Goal: Information Seeking & Learning: Learn about a topic

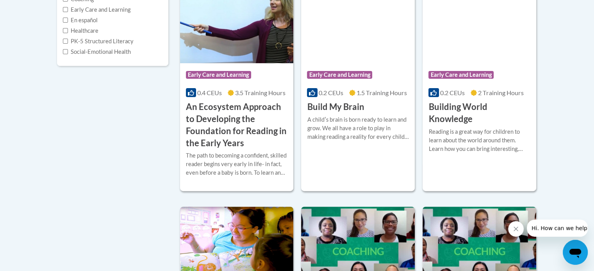
scroll to position [222, 0]
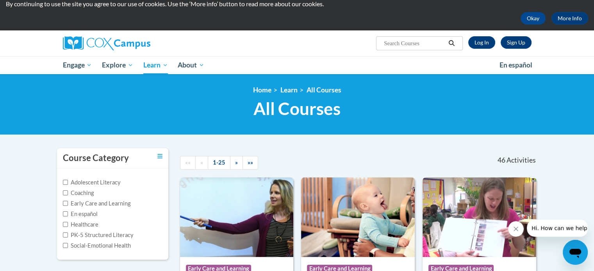
scroll to position [0, 0]
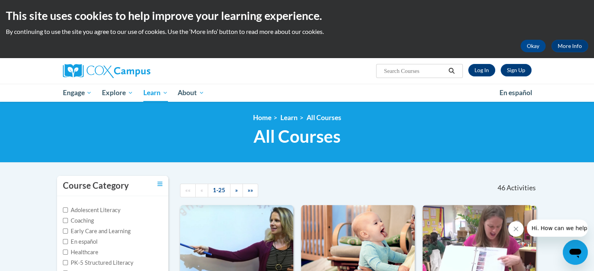
click at [414, 72] on input "Search..." at bounding box center [414, 70] width 62 height 9
type input "early literacy"
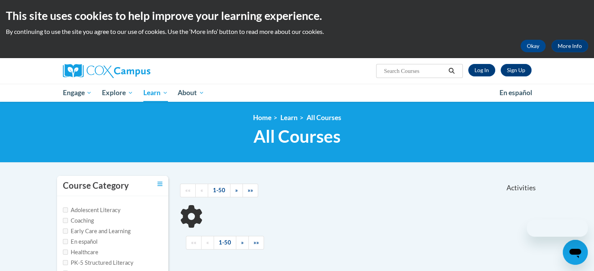
type input "early literacy"
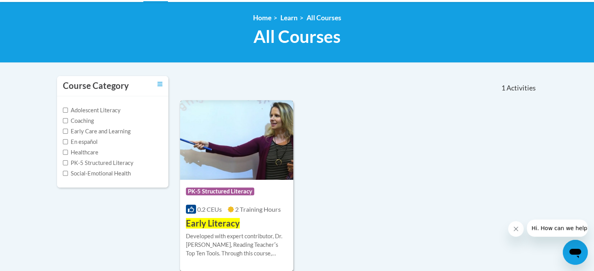
scroll to position [64, 0]
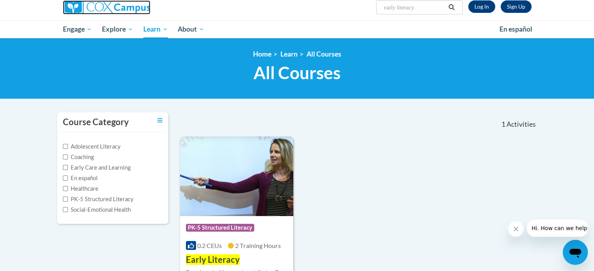
click at [148, 12] on img at bounding box center [106, 7] width 87 height 14
